Goal: Task Accomplishment & Management: Complete application form

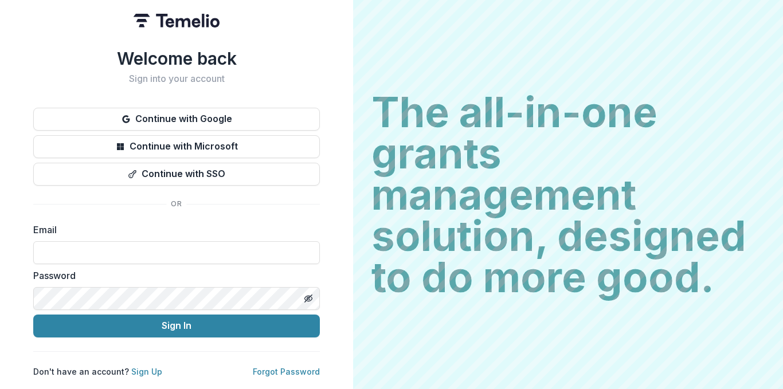
click at [235, 112] on button "Continue with Google" at bounding box center [176, 119] width 287 height 23
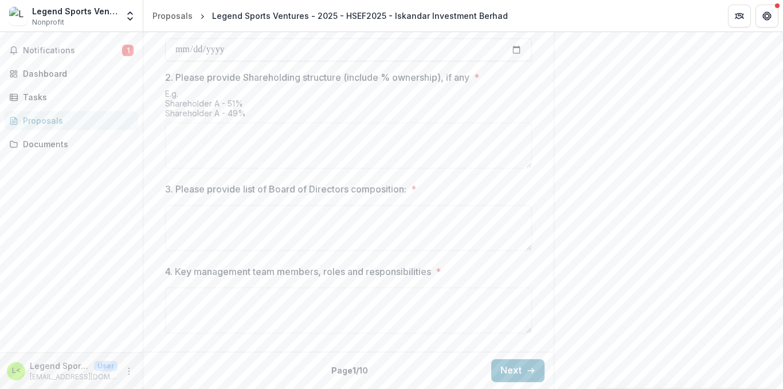
scroll to position [580, 0]
click at [512, 371] on button "Next" at bounding box center [517, 370] width 53 height 23
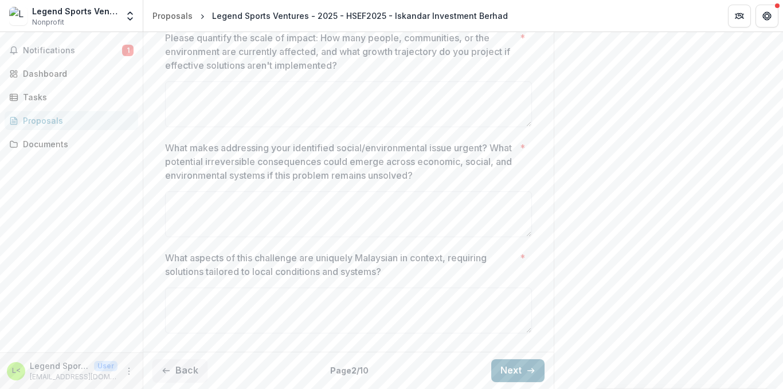
click at [512, 371] on button "Next" at bounding box center [517, 370] width 53 height 23
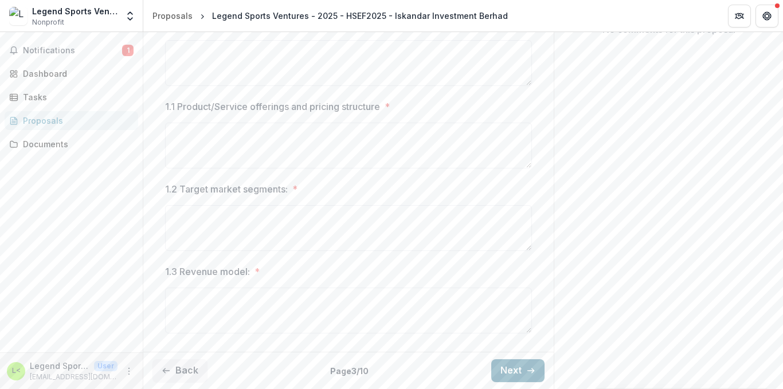
click at [512, 371] on button "Next" at bounding box center [517, 370] width 53 height 23
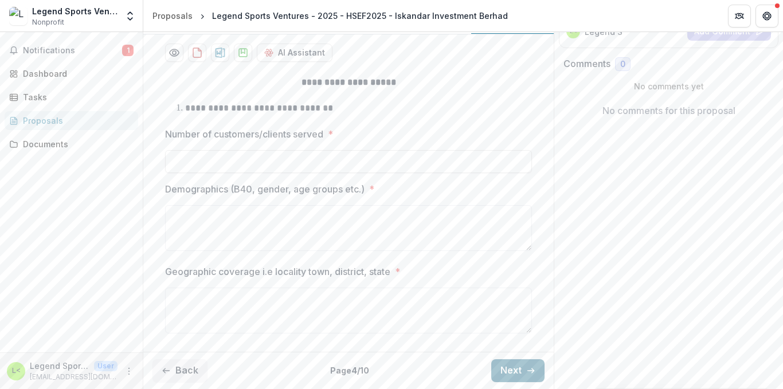
click at [512, 371] on button "Next" at bounding box center [517, 370] width 53 height 23
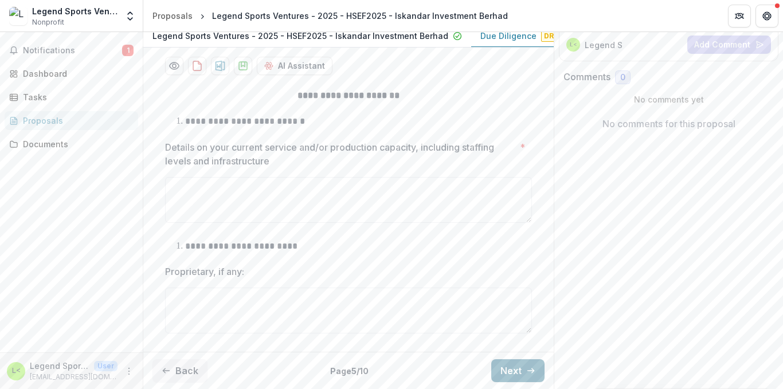
scroll to position [224, 0]
click at [512, 371] on button "Next" at bounding box center [517, 370] width 53 height 23
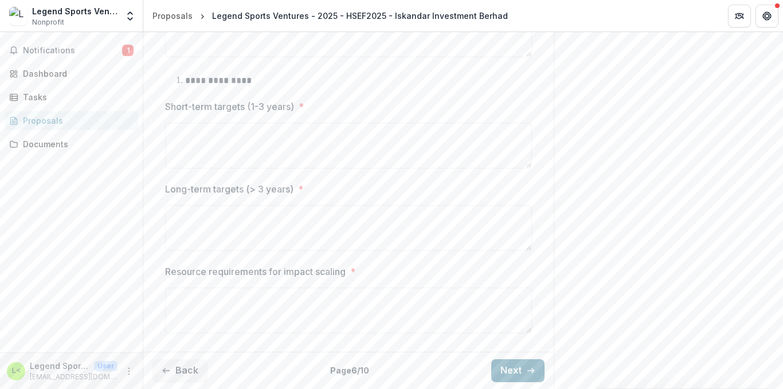
scroll to position [736, 0]
click at [521, 362] on button "Next" at bounding box center [517, 370] width 53 height 23
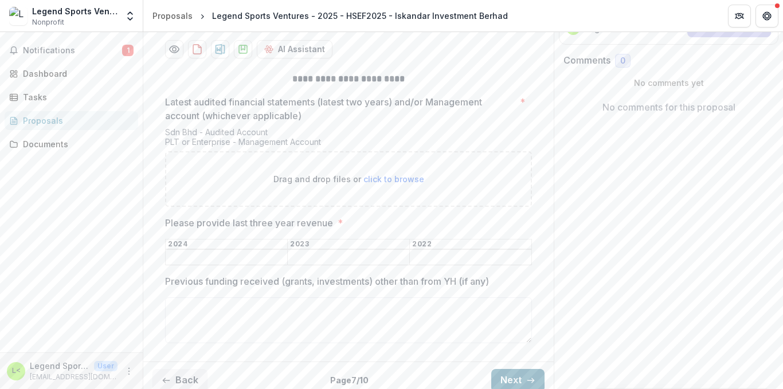
scroll to position [249, 0]
